Goal: Transaction & Acquisition: Purchase product/service

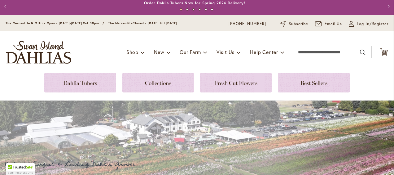
scroll to position [3, 0]
click at [130, 54] on span "Shop" at bounding box center [132, 52] width 12 height 7
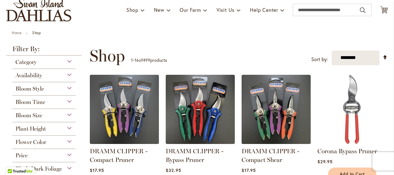
click at [69, 61] on div "Category" at bounding box center [43, 60] width 63 height 10
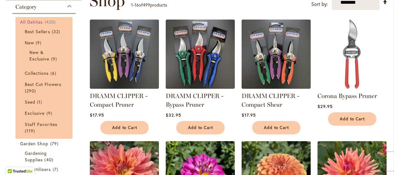
click at [44, 21] on link "All Dahlias 420 items" at bounding box center [44, 22] width 49 height 7
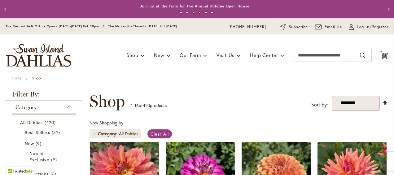
click at [364, 104] on select "**********" at bounding box center [356, 103] width 48 height 15
select select "****"
click at [332, 96] on select "**********" at bounding box center [356, 103] width 48 height 15
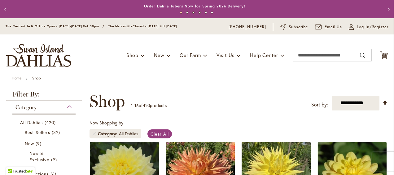
scroll to position [96, 0]
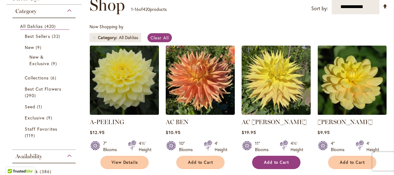
click at [277, 160] on span "Add to Cart" at bounding box center [276, 162] width 25 height 5
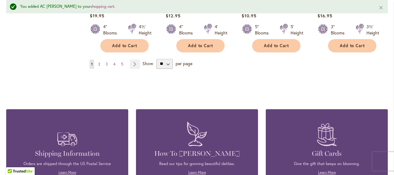
scroll to position [628, 0]
click at [168, 59] on select "** ** ** **" at bounding box center [164, 64] width 16 height 10
select select "**"
click at [156, 59] on select "** ** ** **" at bounding box center [164, 64] width 16 height 10
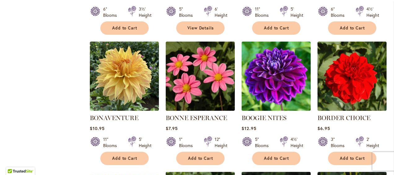
scroll to position [1549, 0]
click at [128, 156] on span "Add to Cart" at bounding box center [124, 158] width 25 height 5
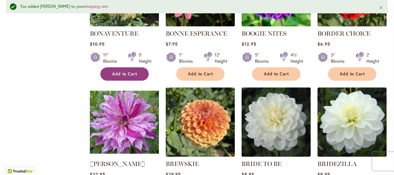
scroll to position [1649, 0]
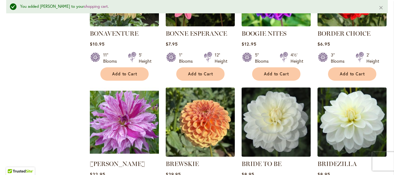
click at [306, 134] on img at bounding box center [276, 122] width 72 height 72
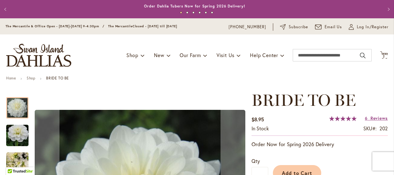
click at [7, 10] on button "Previous" at bounding box center [6, 9] width 12 height 12
click at [6, 8] on button "Previous" at bounding box center [6, 9] width 12 height 12
click at [7, 12] on button "Previous" at bounding box center [6, 9] width 12 height 12
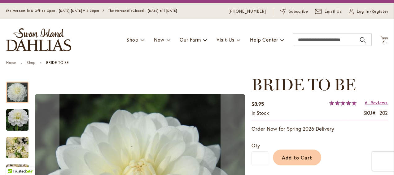
scroll to position [22, 0]
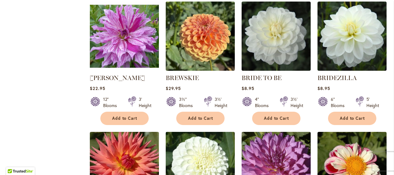
scroll to position [1719, 0]
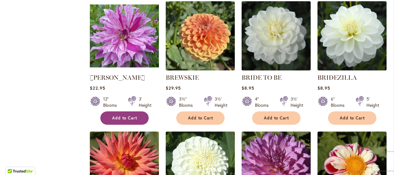
click at [117, 115] on span "Add to Cart" at bounding box center [124, 117] width 25 height 5
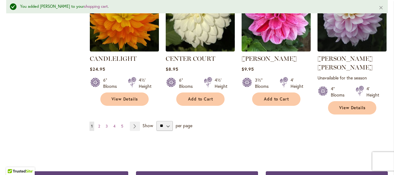
scroll to position [2154, 0]
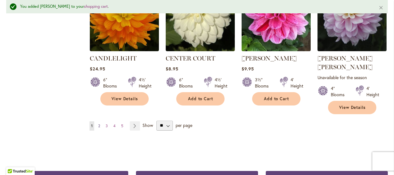
click at [99, 123] on span "2" at bounding box center [99, 125] width 2 height 5
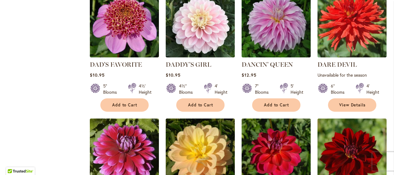
scroll to position [1110, 0]
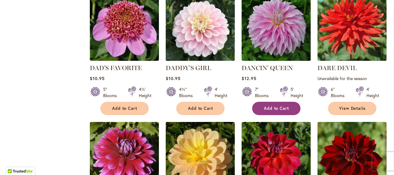
click at [274, 106] on span "Add to Cart" at bounding box center [276, 108] width 25 height 5
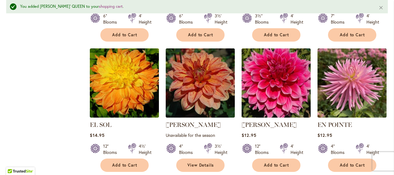
scroll to position [1738, 0]
click at [120, 162] on span "Add to Cart" at bounding box center [124, 164] width 25 height 5
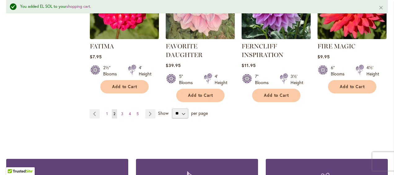
scroll to position [2221, 0]
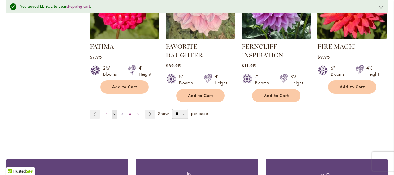
click at [121, 112] on span "3" at bounding box center [122, 114] width 2 height 5
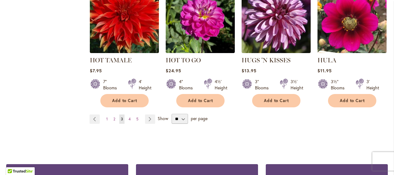
scroll to position [2185, 0]
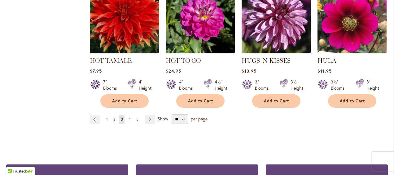
click at [129, 117] on span "4" at bounding box center [130, 119] width 2 height 5
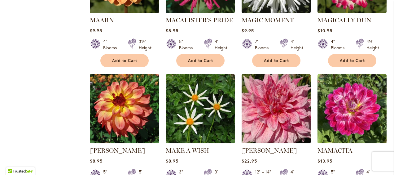
scroll to position [2081, 0]
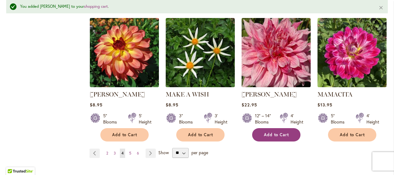
scroll to position [2153, 0]
click at [129, 151] on span "5" at bounding box center [130, 153] width 2 height 5
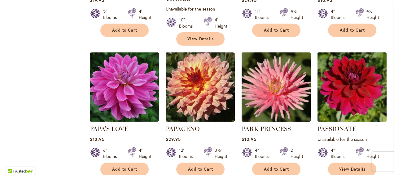
scroll to position [1841, 0]
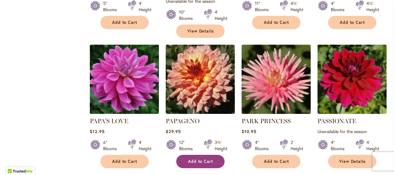
click at [197, 159] on span "Add to Cart" at bounding box center [200, 161] width 25 height 5
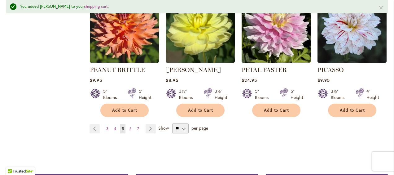
scroll to position [2177, 0]
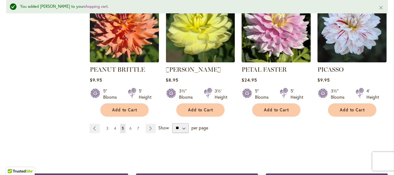
click at [107, 126] on span "3" at bounding box center [107, 128] width 2 height 5
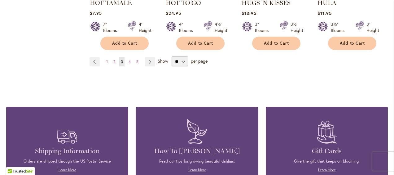
scroll to position [2242, 0]
click at [113, 59] on span "2" at bounding box center [114, 61] width 2 height 5
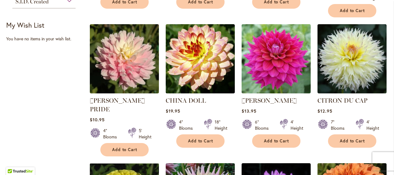
scroll to position [382, 0]
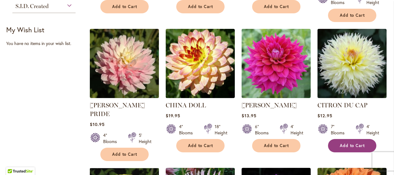
click at [347, 143] on span "Add to Cart" at bounding box center [352, 145] width 25 height 5
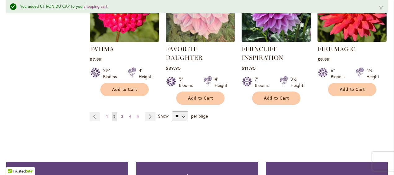
scroll to position [2217, 0]
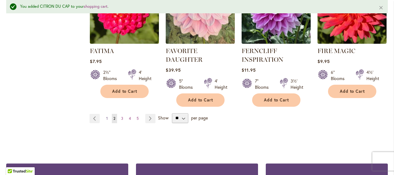
click at [106, 116] on span "1" at bounding box center [107, 118] width 2 height 5
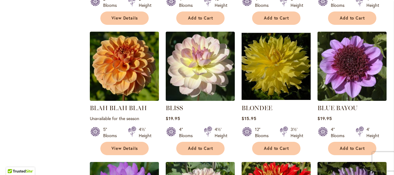
scroll to position [1299, 0]
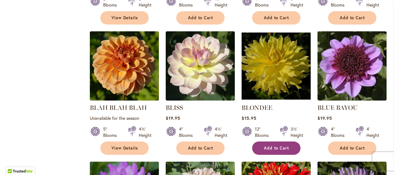
click at [272, 145] on span "Add to Cart" at bounding box center [276, 147] width 25 height 5
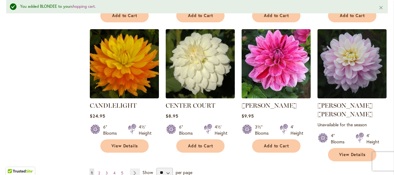
scroll to position [2107, 0]
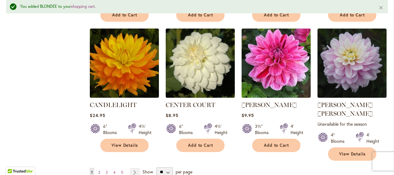
click at [99, 170] on span "2" at bounding box center [99, 172] width 2 height 5
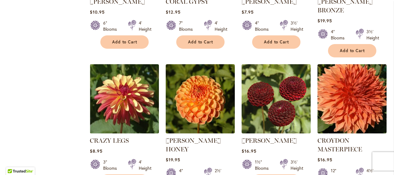
scroll to position [763, 0]
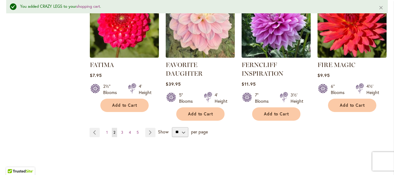
scroll to position [2198, 0]
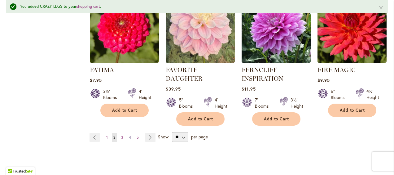
click at [129, 135] on span "4" at bounding box center [130, 137] width 2 height 5
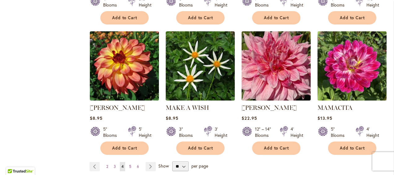
scroll to position [2127, 0]
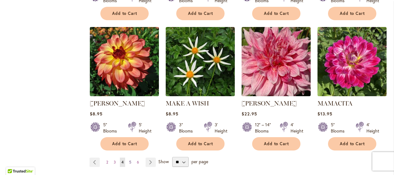
click at [130, 160] on span "5" at bounding box center [130, 162] width 2 height 5
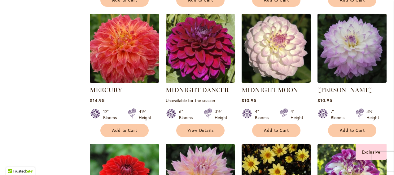
scroll to position [541, 0]
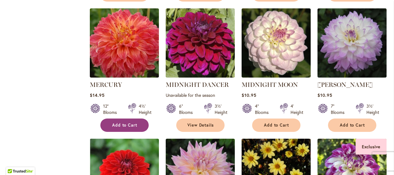
click at [130, 118] on button "Add to Cart" at bounding box center [124, 124] width 48 height 13
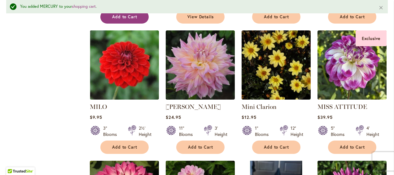
scroll to position [666, 0]
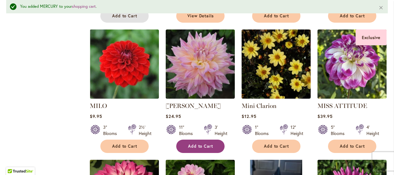
click at [200, 143] on span "Add to Cart" at bounding box center [200, 145] width 25 height 5
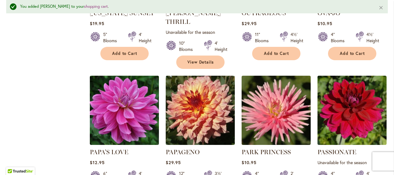
scroll to position [1827, 0]
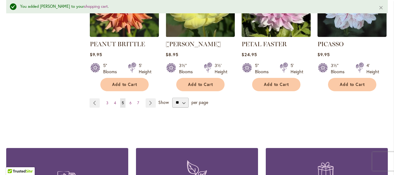
scroll to position [2203, 0]
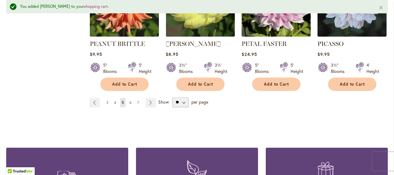
click at [130, 100] on span "6" at bounding box center [130, 102] width 2 height 5
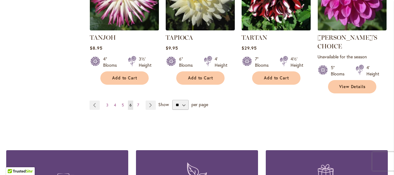
scroll to position [2168, 0]
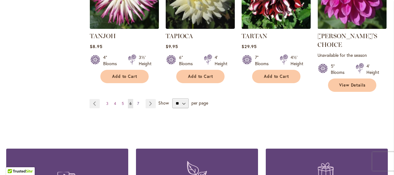
click at [137, 101] on span "7" at bounding box center [138, 103] width 2 height 5
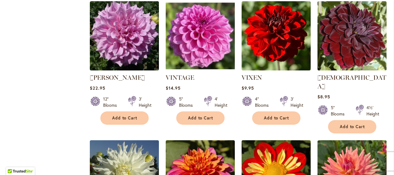
scroll to position [661, 0]
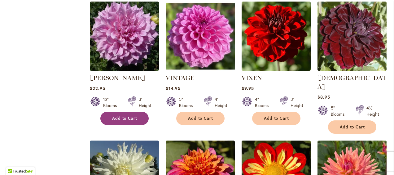
click at [121, 116] on span "Add to Cart" at bounding box center [124, 118] width 25 height 5
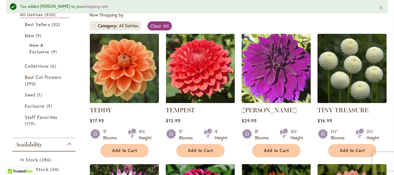
scroll to position [0, 0]
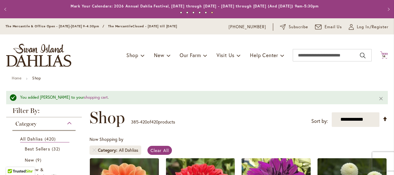
click at [382, 56] on span "14" at bounding box center [384, 56] width 4 height 4
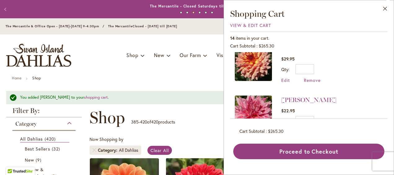
scroll to position [323, 0]
click at [287, 79] on span "Edit" at bounding box center [285, 80] width 9 height 6
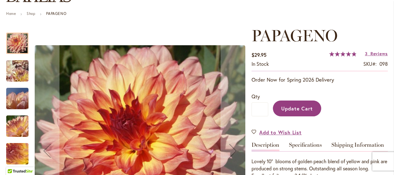
scroll to position [65, 0]
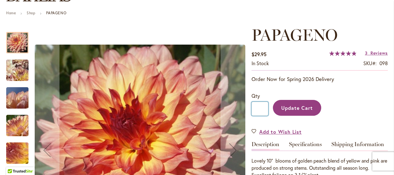
click at [261, 110] on input "*" at bounding box center [260, 109] width 17 height 14
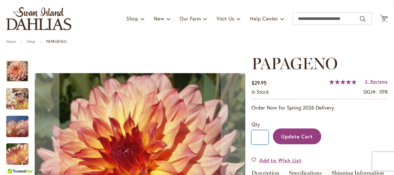
scroll to position [34, 0]
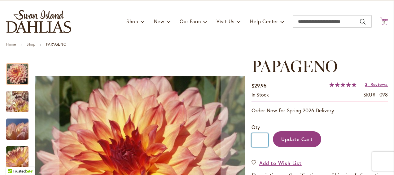
type input "*"
click at [382, 22] on span "14" at bounding box center [384, 22] width 4 height 4
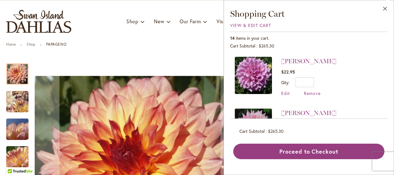
scroll to position [0, 0]
click at [385, 9] on button "Close" at bounding box center [385, 10] width 17 height 20
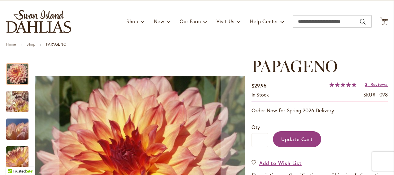
click at [32, 44] on link "Shop" at bounding box center [31, 44] width 9 height 5
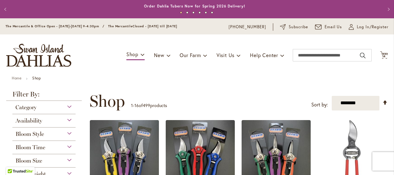
click at [73, 106] on div "Category" at bounding box center [43, 106] width 63 height 10
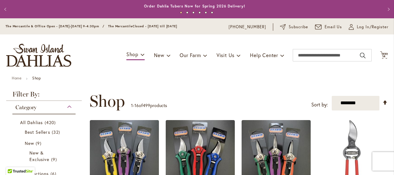
scroll to position [100, 0]
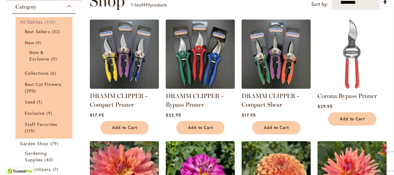
click at [51, 21] on span "420 items" at bounding box center [51, 22] width 13 height 7
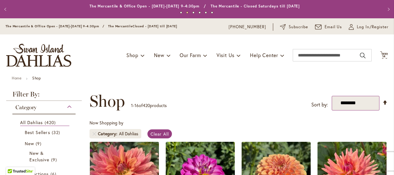
click at [355, 101] on select "**********" at bounding box center [356, 103] width 48 height 15
select select "****"
click at [332, 96] on select "**********" at bounding box center [356, 103] width 48 height 15
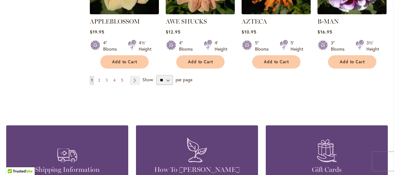
scroll to position [580, 0]
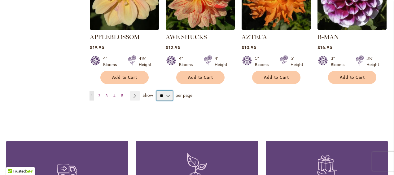
click at [166, 90] on select "** ** ** **" at bounding box center [164, 95] width 16 height 10
select select "**"
click at [156, 90] on select "** ** ** **" at bounding box center [164, 95] width 16 height 10
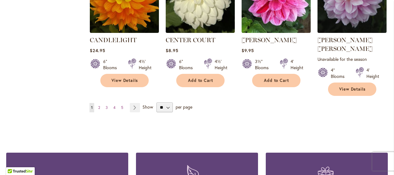
scroll to position [2156, 0]
click at [114, 105] on span "4" at bounding box center [114, 107] width 2 height 5
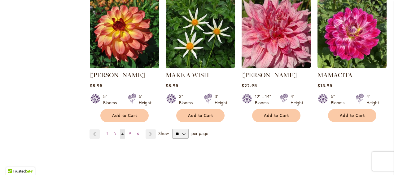
scroll to position [2156, 0]
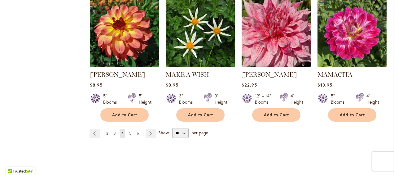
click at [130, 131] on span "5" at bounding box center [130, 133] width 2 height 5
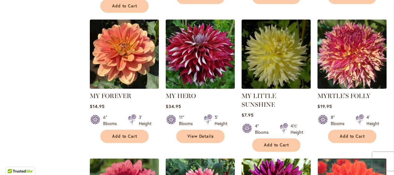
scroll to position [1067, 0]
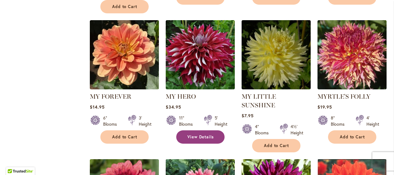
click at [200, 134] on span "View Details" at bounding box center [200, 136] width 27 height 5
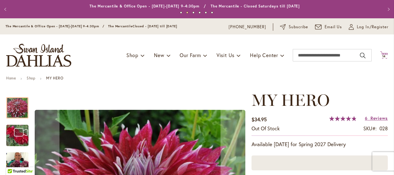
click at [382, 56] on span "14" at bounding box center [384, 56] width 4 height 4
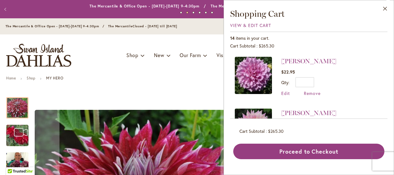
click at [339, 64] on li "VERA SEYFANG $22.95 Qty * Update Edit Remove" at bounding box center [309, 80] width 148 height 46
click at [252, 71] on img at bounding box center [253, 75] width 37 height 37
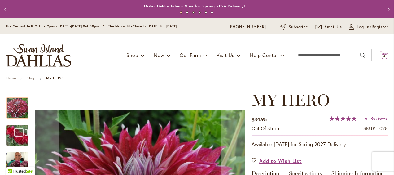
click at [382, 56] on span "14" at bounding box center [384, 56] width 4 height 4
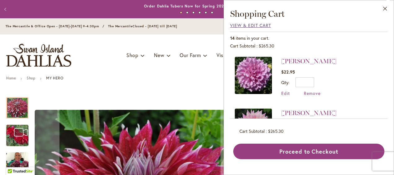
click at [234, 23] on span "View & Edit Cart" at bounding box center [250, 25] width 41 height 6
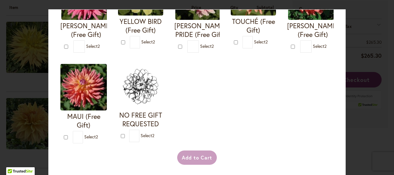
scroll to position [385, 0]
type input "*"
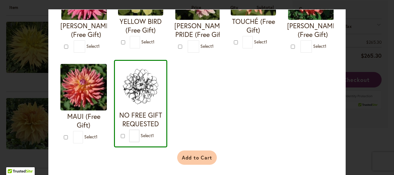
click at [203, 158] on button "Add to Cart" at bounding box center [197, 157] width 40 height 14
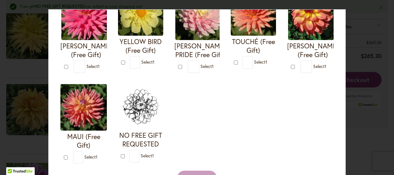
scroll to position [278, 0]
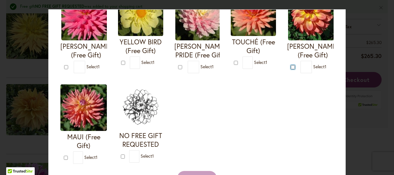
type input "*"
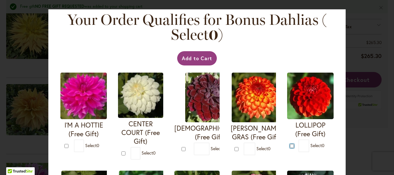
scroll to position [5, 0]
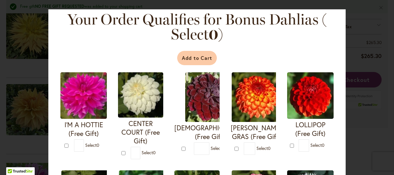
click at [195, 57] on button "Add to Cart" at bounding box center [197, 58] width 40 height 14
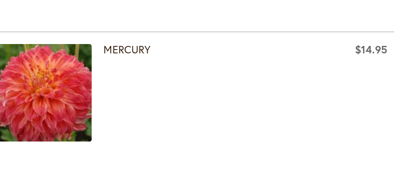
scroll to position [843, 0]
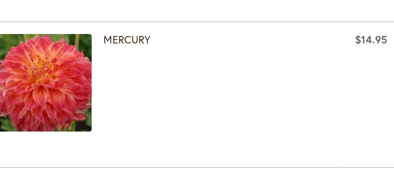
click at [33, 92] on img at bounding box center [31, 93] width 51 height 51
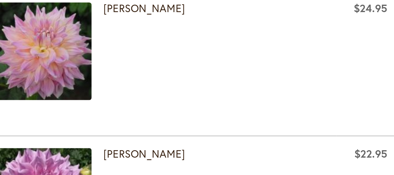
scroll to position [918, 0]
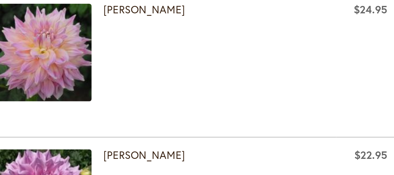
click at [144, 104] on td "[PERSON_NAME]" at bounding box center [95, 78] width 179 height 65
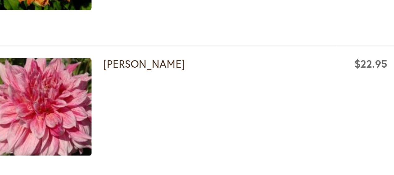
scroll to position [444, 0]
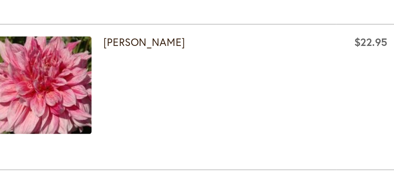
click at [144, 104] on div "[PERSON_NAME]" at bounding box center [124, 95] width 120 height 53
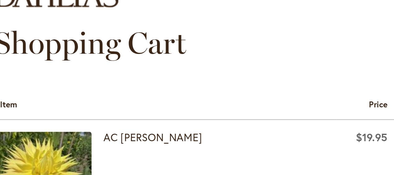
click at [147, 71] on div "Shopping Cart" at bounding box center [197, 78] width 382 height 31
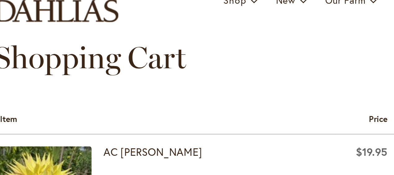
scroll to position [0, 0]
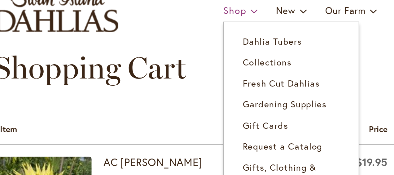
click at [127, 57] on span "Shop" at bounding box center [132, 55] width 12 height 7
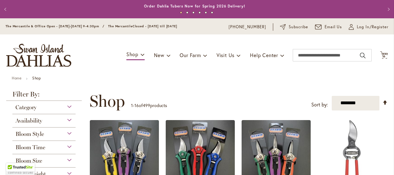
click at [225, 14] on ul "1 2 3 4 5 6" at bounding box center [197, 13] width 357 height 9
click at [354, 104] on select "**********" at bounding box center [356, 103] width 48 height 15
select select "****"
click at [332, 96] on select "**********" at bounding box center [356, 103] width 48 height 15
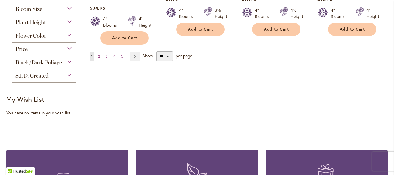
scroll to position [597, 0]
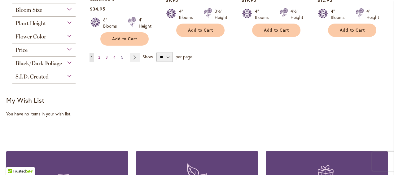
click at [121, 55] on span "5" at bounding box center [122, 57] width 2 height 5
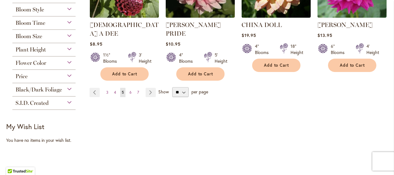
scroll to position [570, 0]
click at [137, 90] on span "7" at bounding box center [138, 92] width 2 height 5
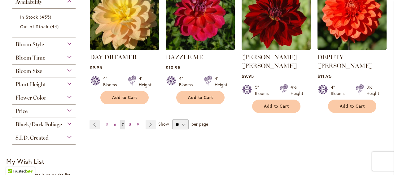
scroll to position [532, 0]
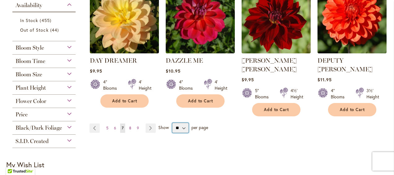
click at [183, 123] on select "** ** ** **" at bounding box center [180, 128] width 16 height 10
select select "**"
click at [172, 123] on select "** ** ** **" at bounding box center [180, 128] width 16 height 10
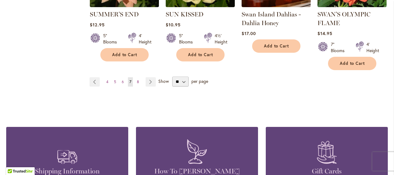
scroll to position [2124, 0]
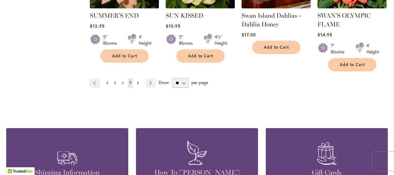
click at [115, 81] on span "5" at bounding box center [115, 83] width 2 height 5
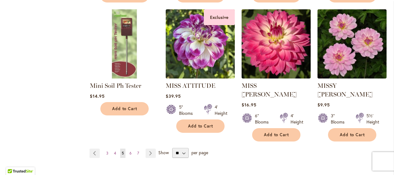
scroll to position [2116, 0]
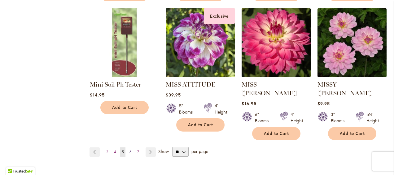
click at [129, 149] on span "6" at bounding box center [130, 151] width 2 height 5
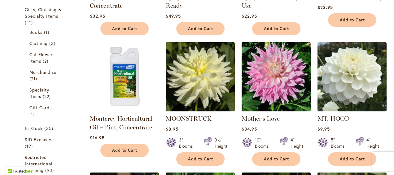
click at [359, 132] on div "5" Blooms 4' Height" at bounding box center [352, 140] width 69 height 17
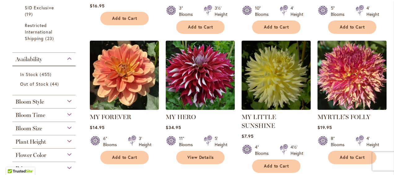
scroll to position [479, 0]
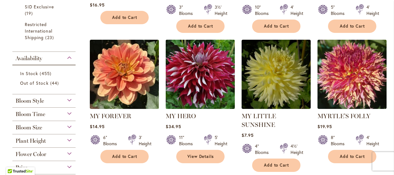
click at [202, 84] on img at bounding box center [200, 74] width 72 height 72
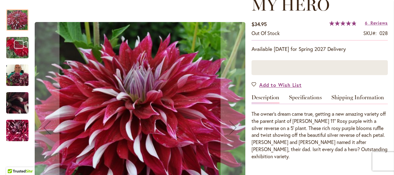
scroll to position [96, 0]
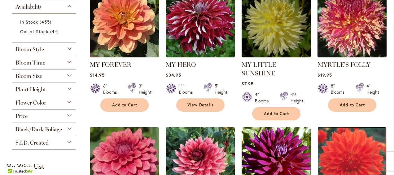
scroll to position [531, 0]
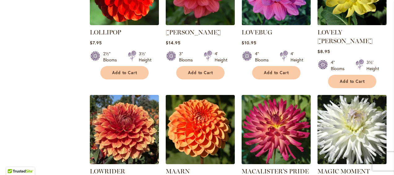
scroll to position [971, 0]
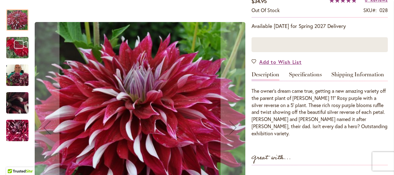
scroll to position [117, 0]
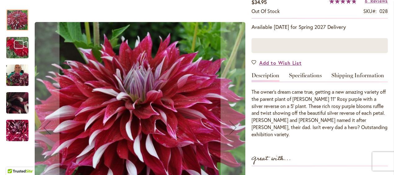
click at [18, 42] on div "MY HERO" at bounding box center [20, 45] width 29 height 28
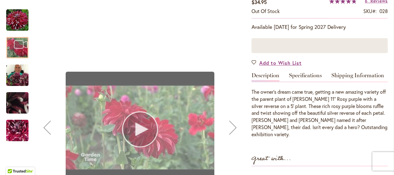
click at [138, 135] on div "MY HERO" at bounding box center [140, 127] width 211 height 249
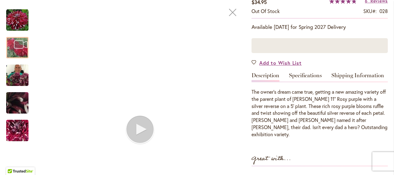
click at [20, 132] on img "My Hero" at bounding box center [17, 131] width 45 height 40
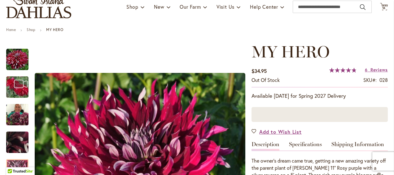
scroll to position [39, 0]
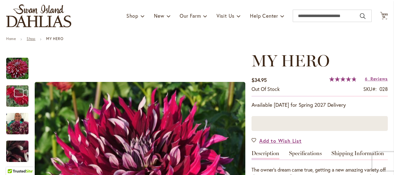
click at [32, 38] on link "Shop" at bounding box center [31, 38] width 9 height 5
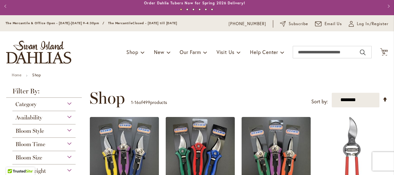
scroll to position [3, 0]
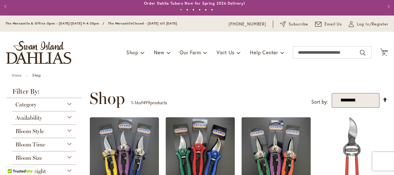
click at [362, 100] on select "**********" at bounding box center [356, 100] width 48 height 15
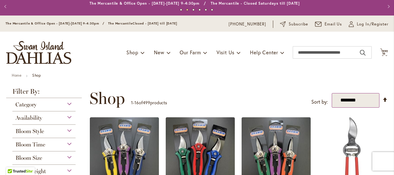
select select "****"
click at [332, 93] on select "**********" at bounding box center [356, 100] width 48 height 15
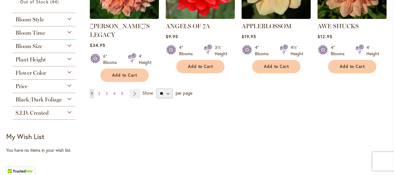
scroll to position [561, 0]
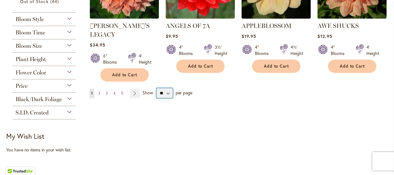
click at [169, 88] on select "** ** ** **" at bounding box center [164, 93] width 16 height 10
select select "**"
click at [156, 88] on select "** ** ** **" at bounding box center [164, 93] width 16 height 10
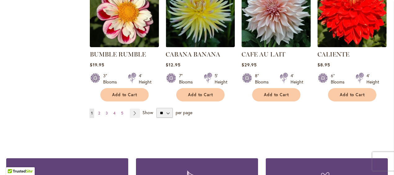
scroll to position [2119, 0]
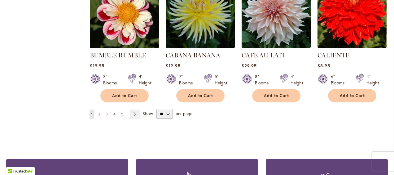
click at [113, 112] on span "4" at bounding box center [114, 114] width 2 height 5
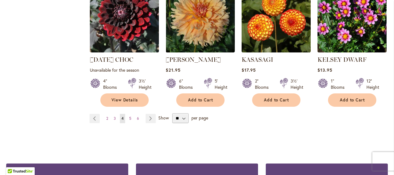
scroll to position [2153, 0]
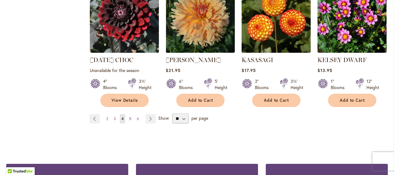
click at [129, 116] on span "5" at bounding box center [130, 118] width 2 height 5
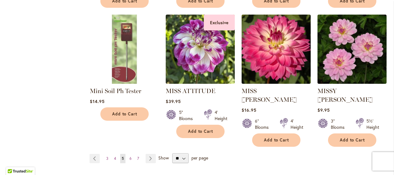
scroll to position [2110, 0]
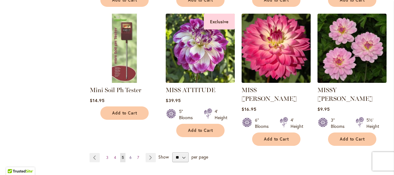
click at [130, 155] on span "6" at bounding box center [130, 157] width 2 height 5
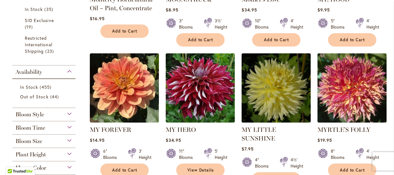
scroll to position [466, 0]
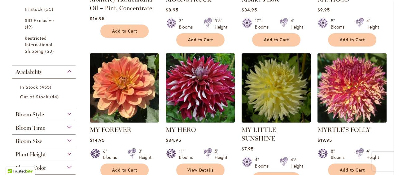
click at [203, 91] on img at bounding box center [200, 87] width 72 height 72
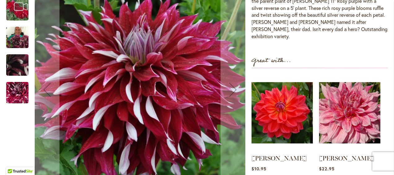
scroll to position [194, 0]
